Goal: Information Seeking & Learning: Learn about a topic

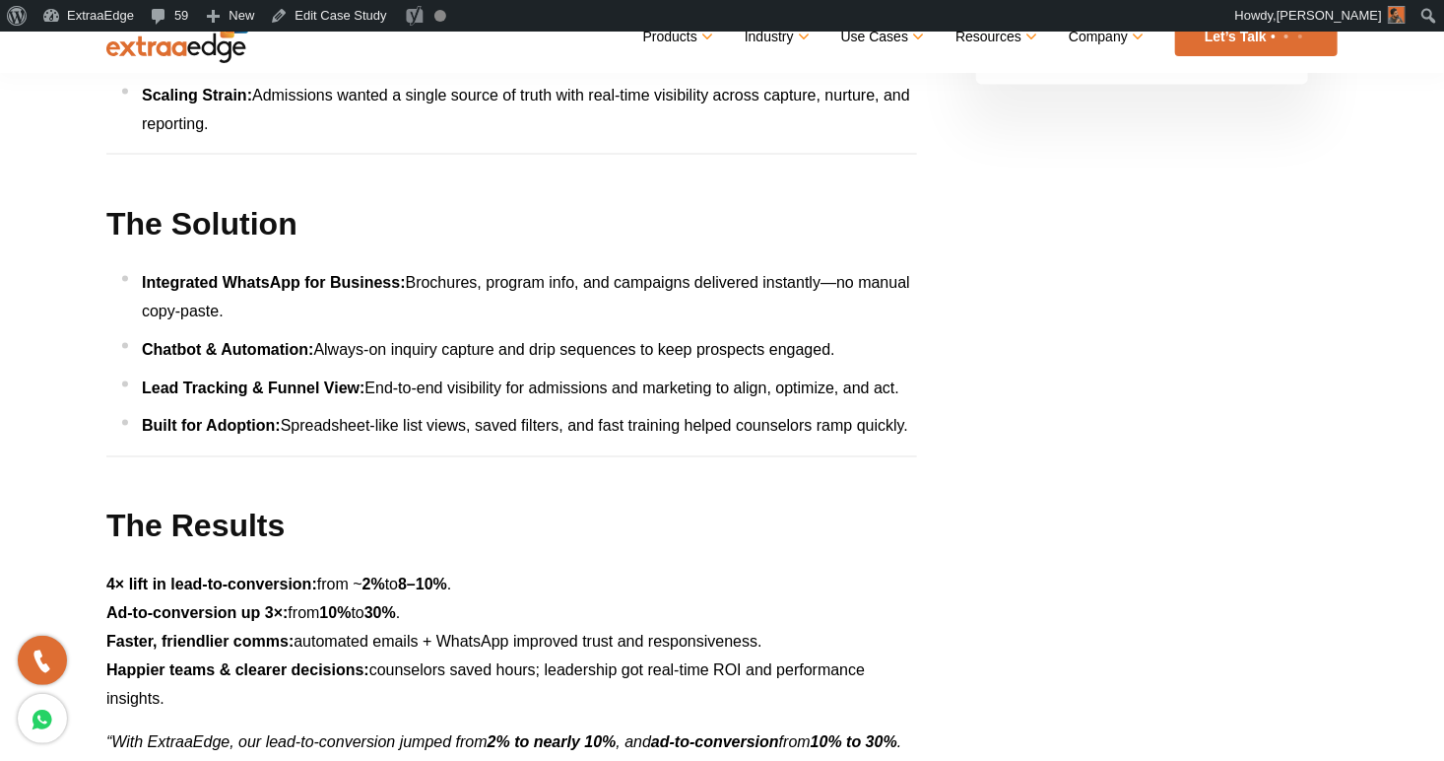
scroll to position [1162, 0]
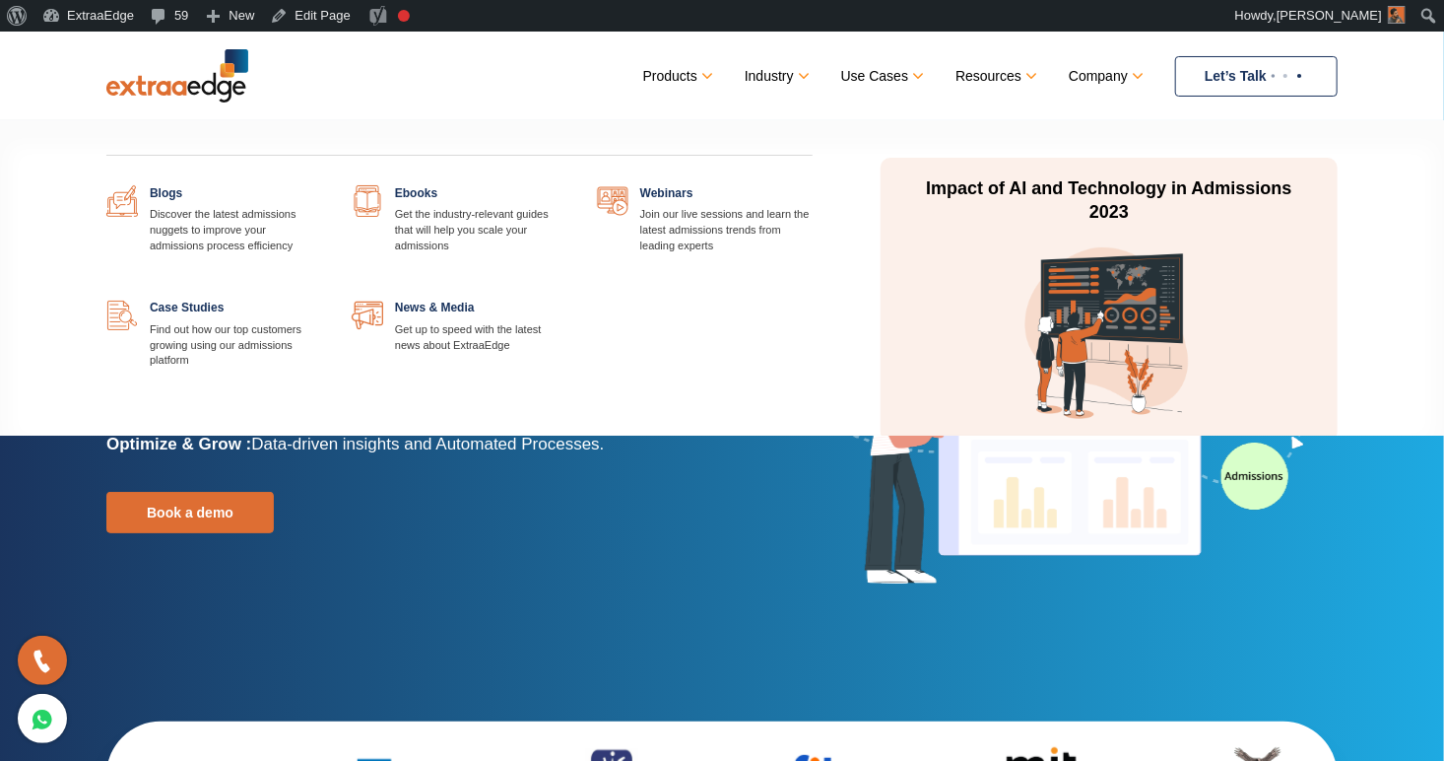
click at [322, 300] on link at bounding box center [322, 300] width 0 height 0
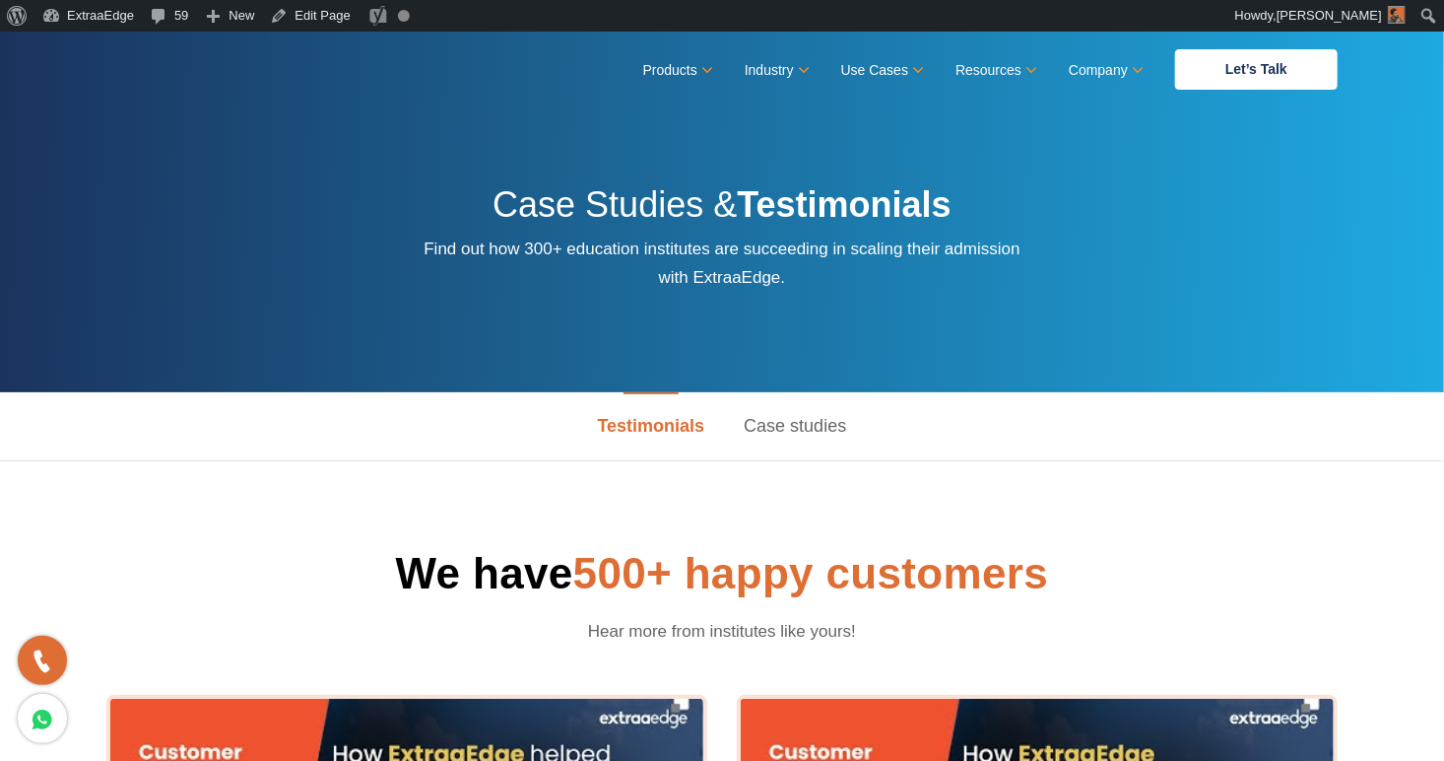
click at [826, 428] on link "Case studies" at bounding box center [795, 426] width 142 height 68
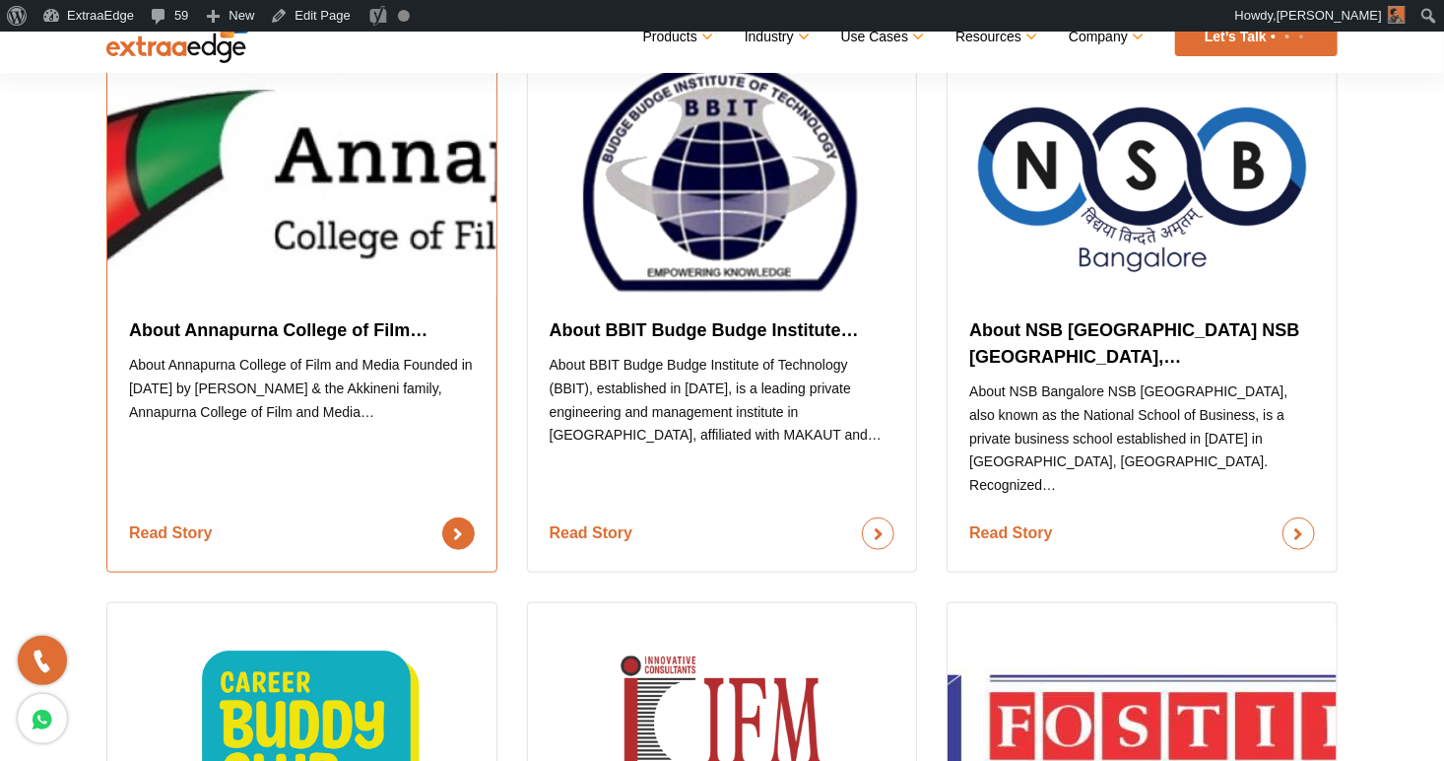
scroll to position [554, 0]
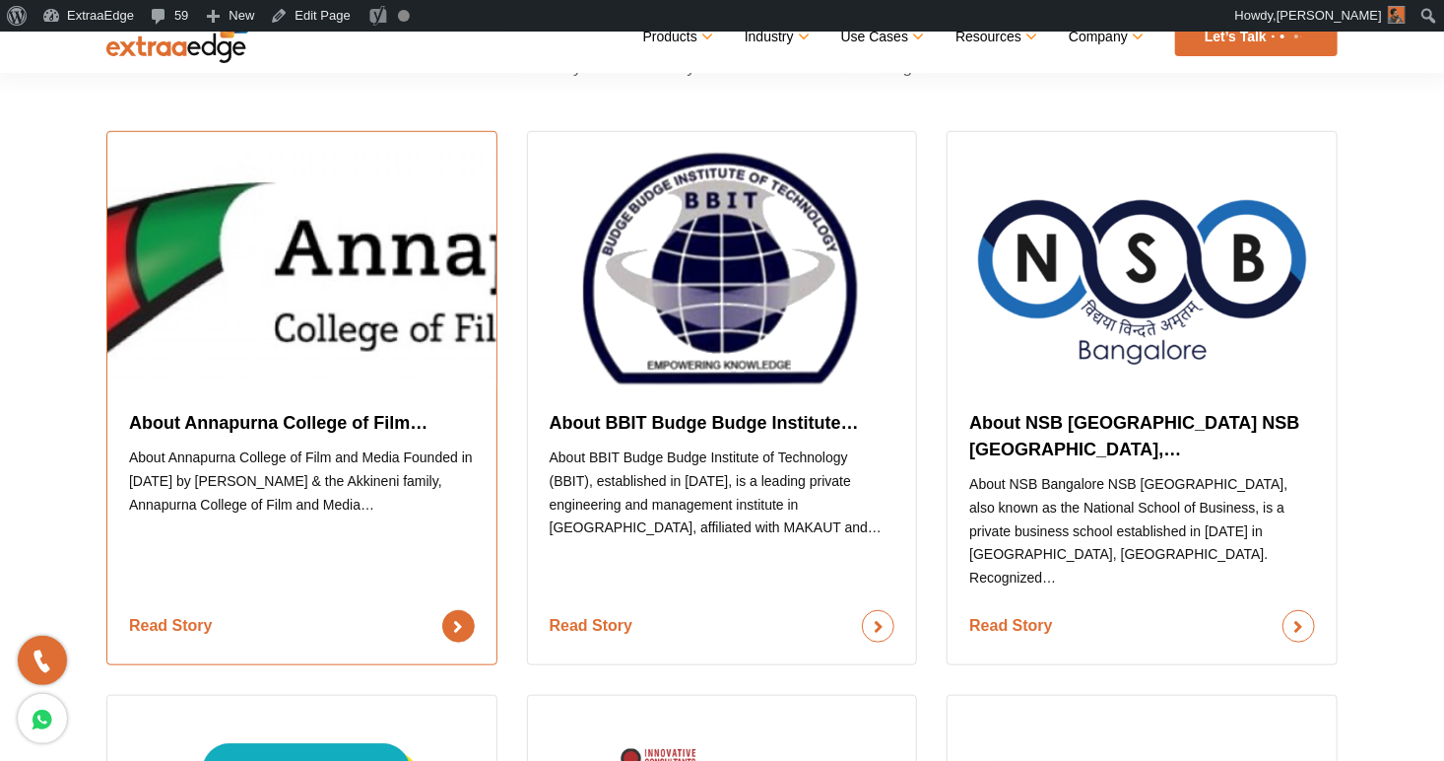
click at [334, 610] on link "Read Story" at bounding box center [302, 626] width 346 height 33
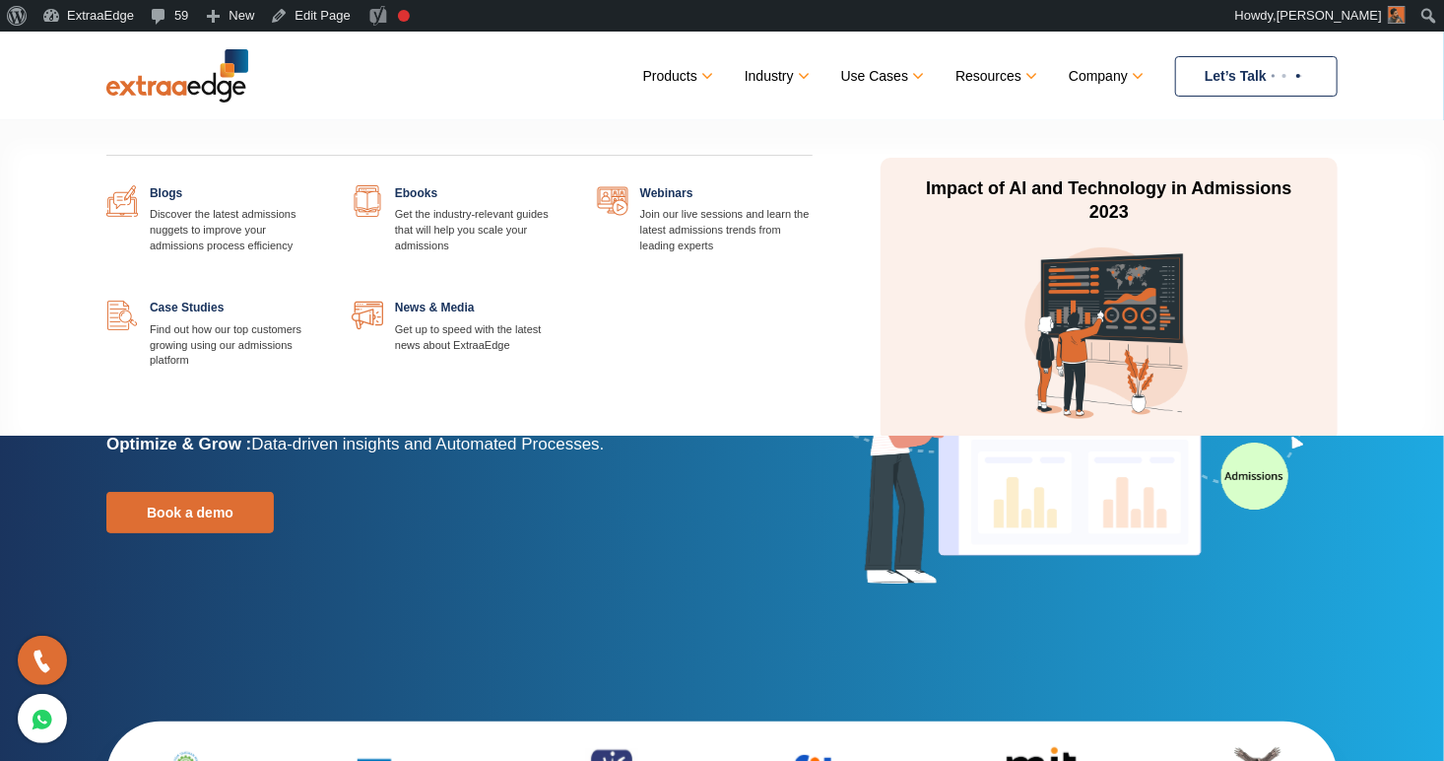
click at [322, 300] on link at bounding box center [322, 300] width 0 height 0
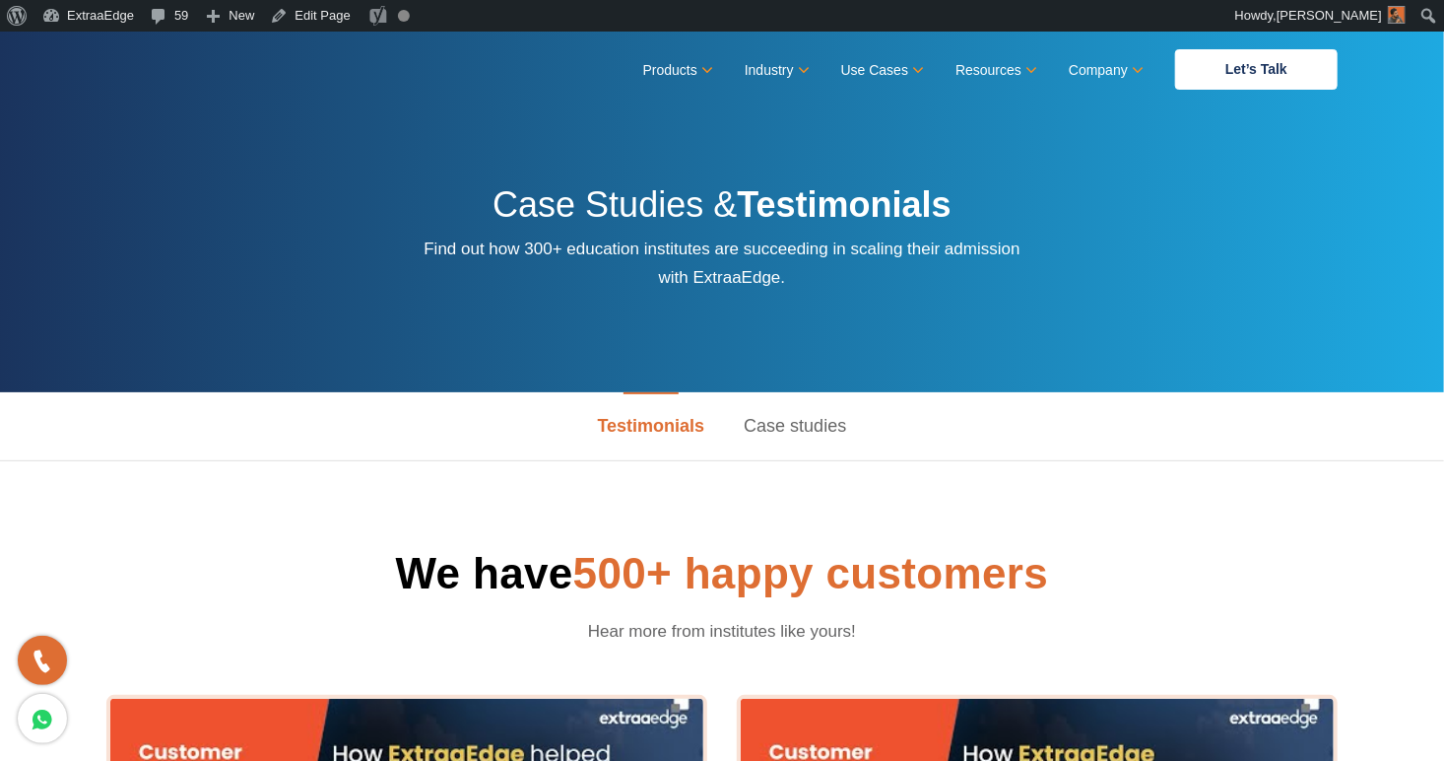
click at [818, 424] on link "Case studies" at bounding box center [795, 426] width 142 height 68
